Goal: Task Accomplishment & Management: Manage account settings

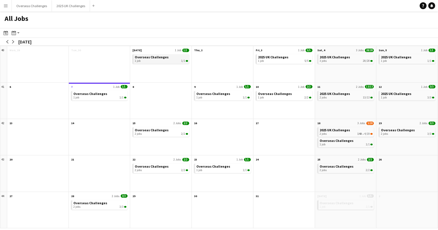
click at [158, 58] on span "Overseas Challenges" at bounding box center [152, 57] width 34 height 4
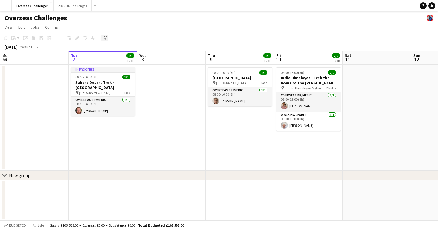
click at [106, 37] on icon at bounding box center [105, 38] width 4 height 5
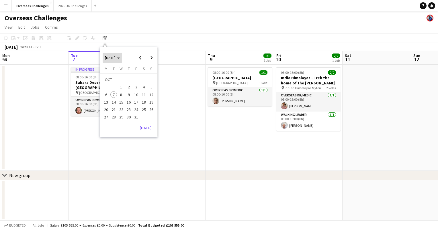
click at [115, 57] on span "[DATE]" at bounding box center [110, 57] width 11 height 5
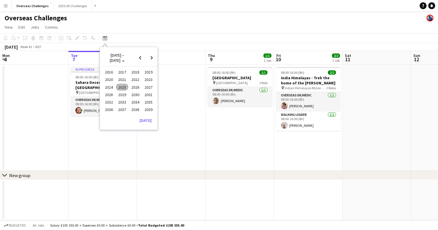
click at [134, 86] on span "2026" at bounding box center [135, 87] width 12 height 7
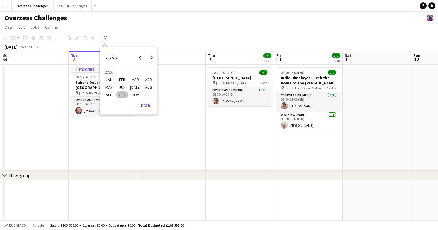
click at [111, 79] on span "JAN" at bounding box center [109, 80] width 12 height 7
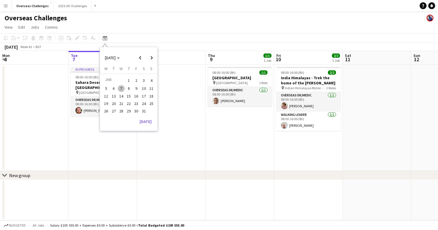
click at [151, 90] on span "11" at bounding box center [151, 88] width 7 height 7
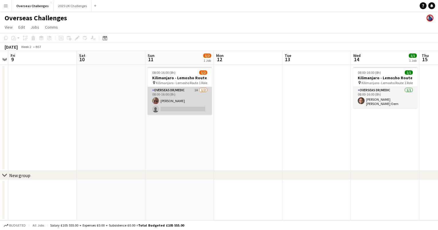
click at [178, 90] on app-card-role "Overseas Dr/Medic 1A [DATE] 08:00-16:00 (8h) [PERSON_NAME] single-neutral-actio…" at bounding box center [180, 101] width 64 height 28
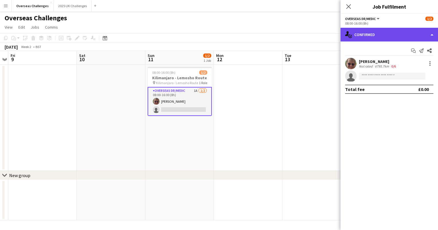
click at [368, 36] on div "single-neutral-actions-check-2 Confirmed" at bounding box center [388, 35] width 97 height 14
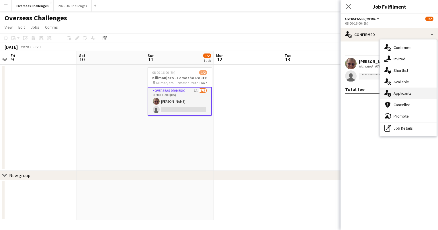
click at [399, 91] on span "Applicants" at bounding box center [402, 93] width 18 height 5
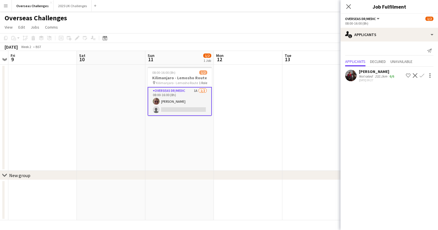
click at [393, 75] on app-skills-label "6/6" at bounding box center [391, 76] width 5 height 4
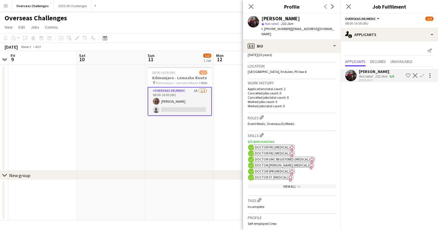
scroll to position [115, 0]
click at [284, 145] on span "Doctor FR1 (Medical)" at bounding box center [272, 147] width 35 height 4
